Goal: Information Seeking & Learning: Learn about a topic

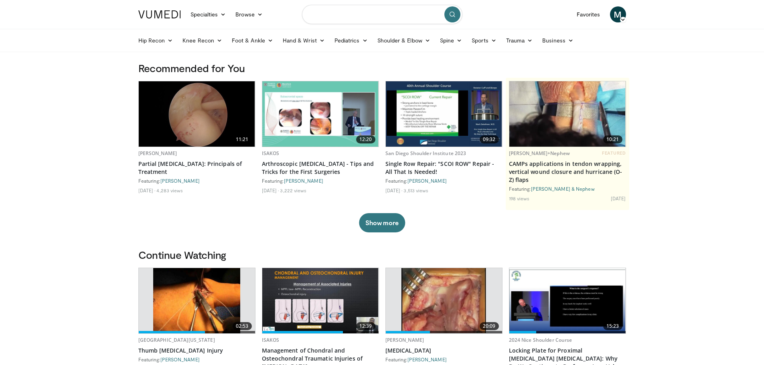
click at [374, 14] on input "Search topics, interventions" at bounding box center [382, 14] width 160 height 19
type input "**********"
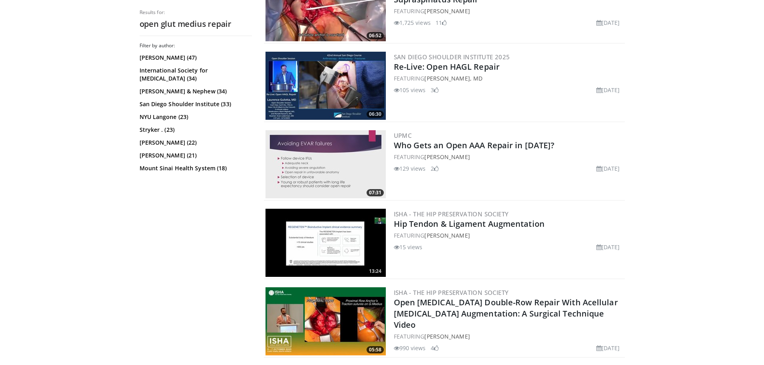
scroll to position [521, 0]
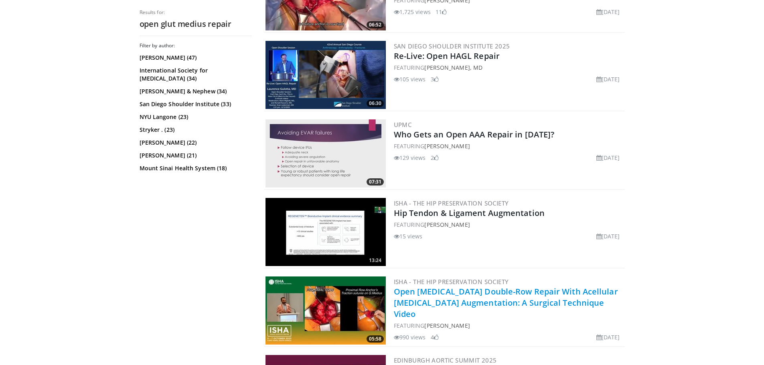
click at [445, 301] on link "Open [MEDICAL_DATA] Double-Row Repair With Acellular [MEDICAL_DATA] Augmentatio…" at bounding box center [506, 302] width 224 height 33
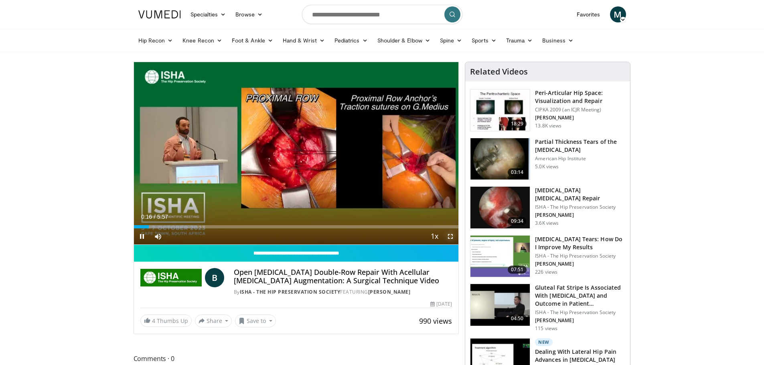
click at [452, 236] on span "Video Player" at bounding box center [450, 236] width 16 height 16
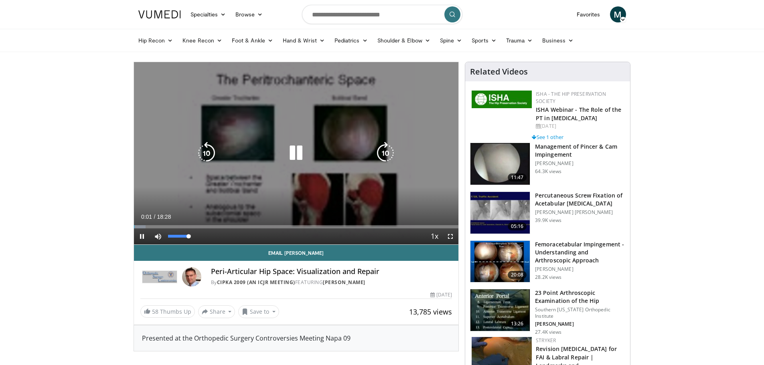
click at [174, 234] on div "37%" at bounding box center [180, 236] width 28 height 16
drag, startPoint x: 174, startPoint y: 237, endPoint x: 170, endPoint y: 237, distance: 4.4
click at [170, 237] on div "Volume Level" at bounding box center [169, 236] width 2 height 3
drag, startPoint x: 450, startPoint y: 238, endPoint x: 450, endPoint y: 286, distance: 48.5
click at [450, 238] on span "Video Player" at bounding box center [450, 236] width 16 height 16
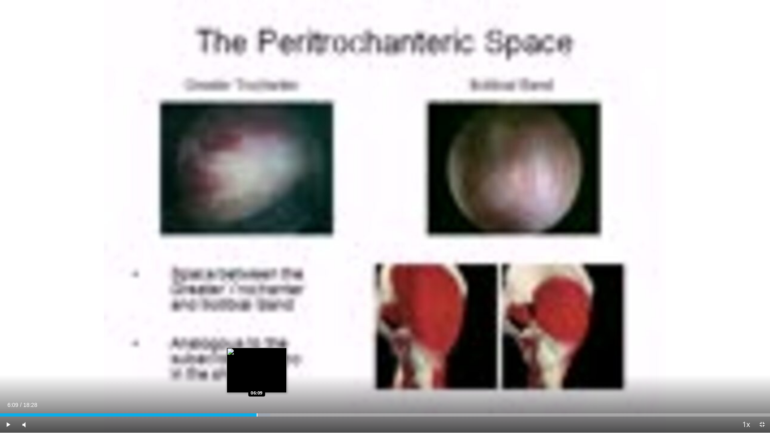
click at [257, 365] on div "Progress Bar" at bounding box center [257, 414] width 1 height 3
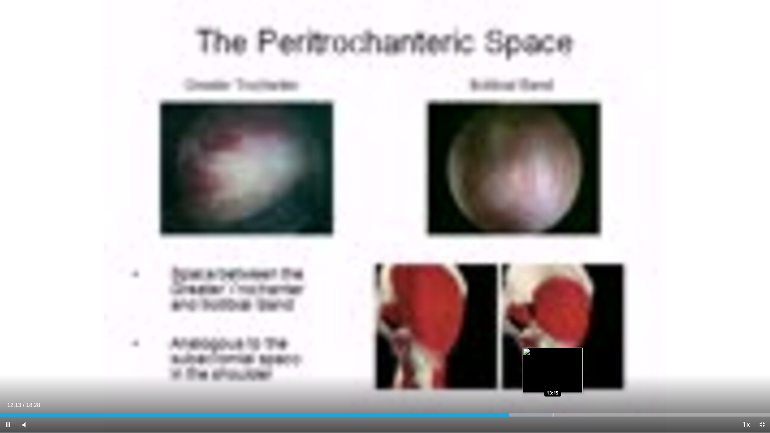
click at [552, 365] on div "Progress Bar" at bounding box center [552, 414] width 1 height 3
click at [543, 365] on div "Progress Bar" at bounding box center [543, 414] width 1 height 3
click at [539, 365] on div "Progress Bar" at bounding box center [539, 414] width 1 height 3
click at [531, 365] on div "12:45" at bounding box center [269, 414] width 539 height 3
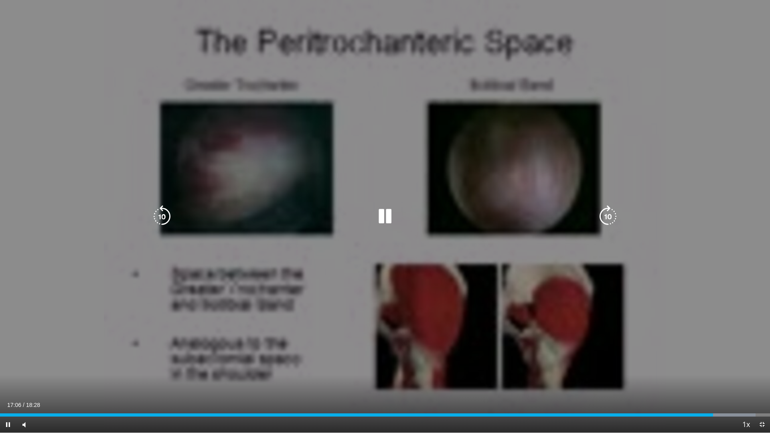
click at [382, 218] on icon "Video Player" at bounding box center [385, 216] width 22 height 22
